Goal: Find specific page/section: Find specific page/section

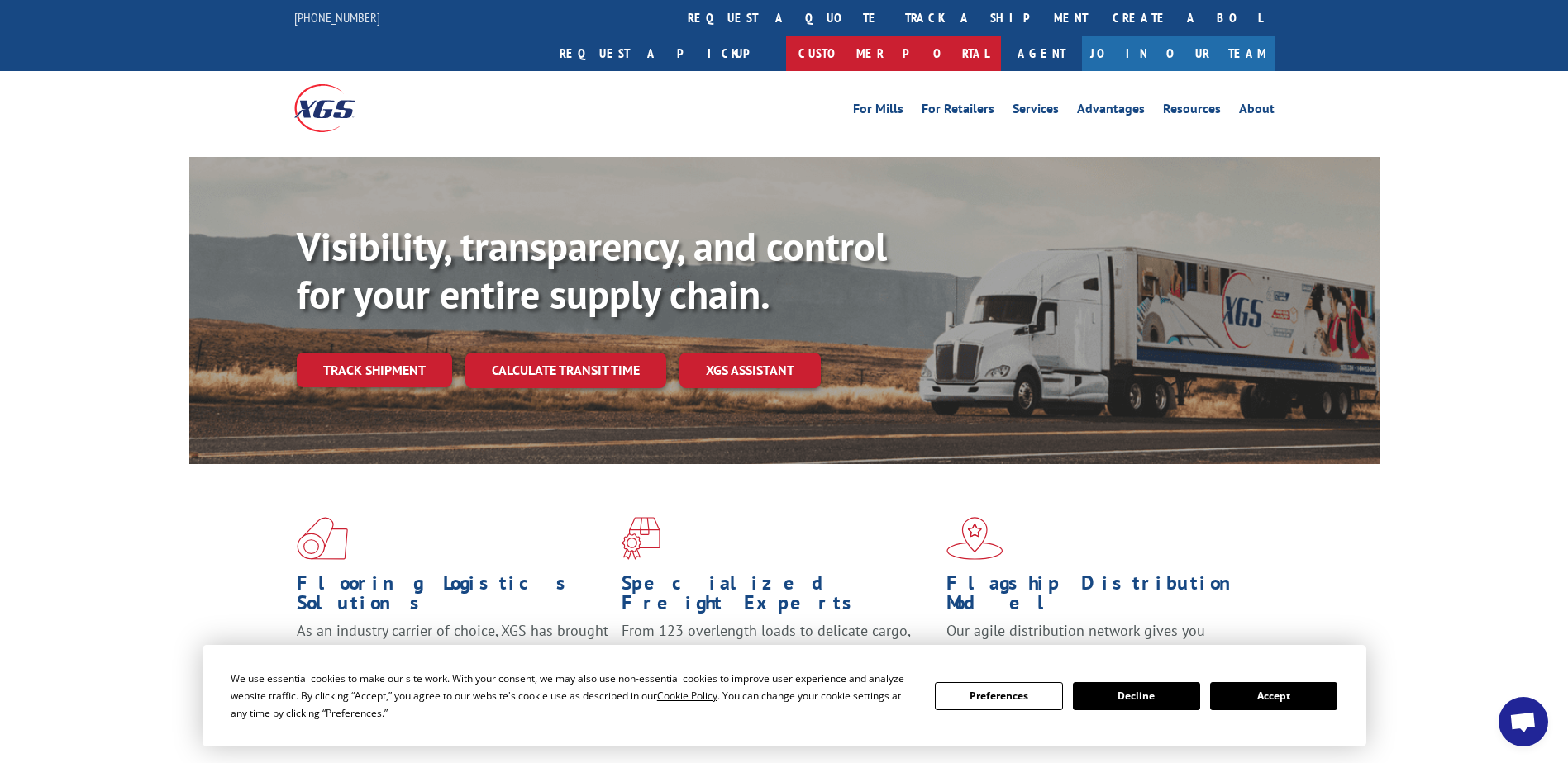
click at [1001, 35] on link "Customer Portal" at bounding box center [893, 52] width 215 height 35
